Goal: Task Accomplishment & Management: Use online tool/utility

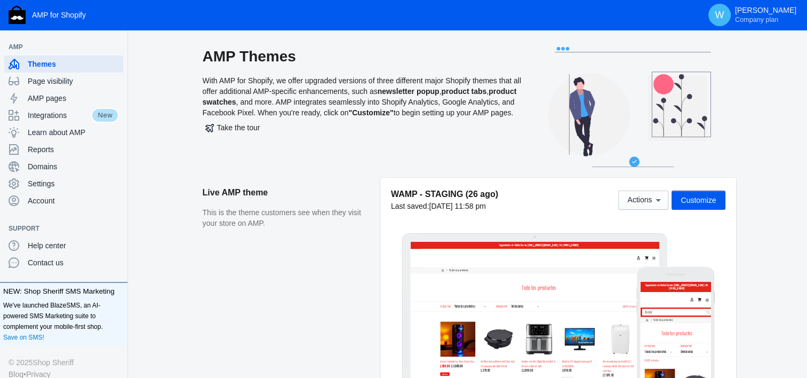
click at [707, 199] on span "Customize" at bounding box center [698, 200] width 35 height 9
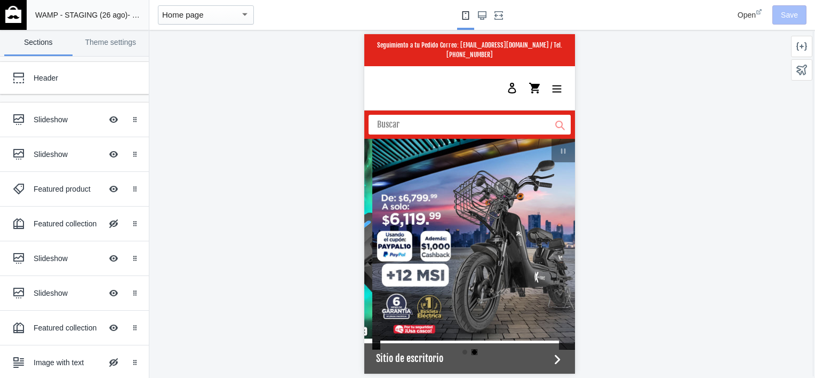
click at [6, 17] on img at bounding box center [13, 14] width 16 height 17
